Goal: Navigation & Orientation: Find specific page/section

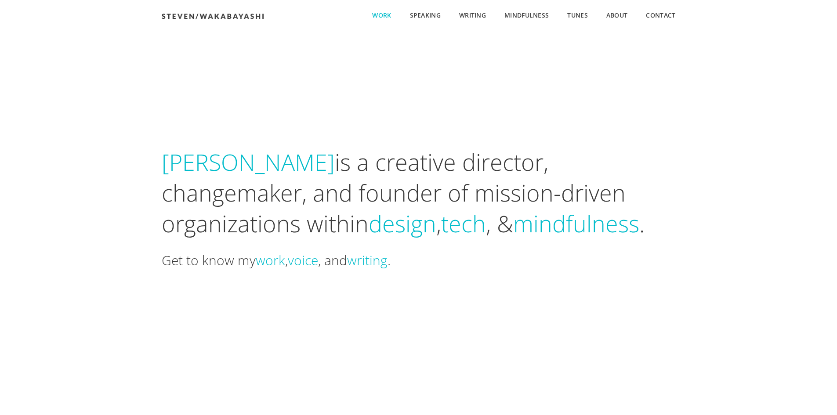
click at [377, 20] on ul "Work Speaking Writing Mindfulness Tunes About Contact" at bounding box center [519, 15] width 312 height 31
click at [377, 13] on span "Work" at bounding box center [381, 15] width 19 height 9
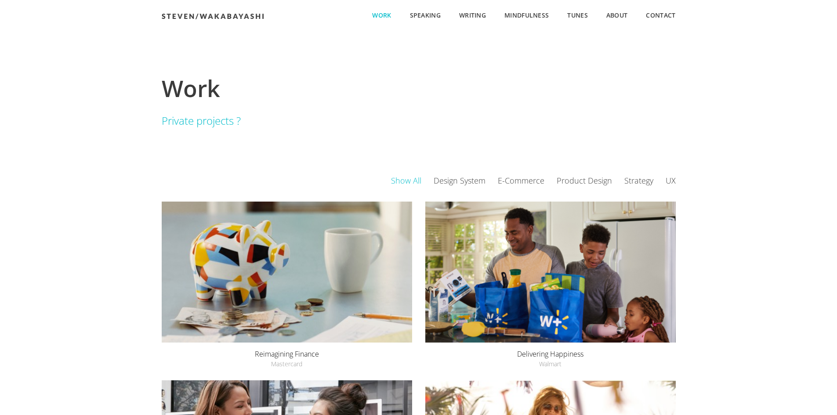
click at [227, 15] on img at bounding box center [213, 16] width 102 height 6
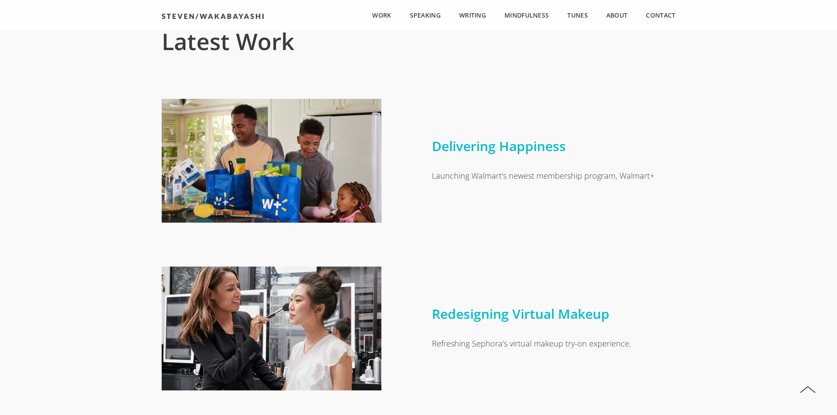
scroll to position [308, 0]
